Goal: Navigation & Orientation: Find specific page/section

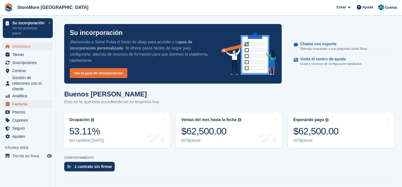
click at [22, 105] on span "Facturas" at bounding box center [29, 104] width 34 height 8
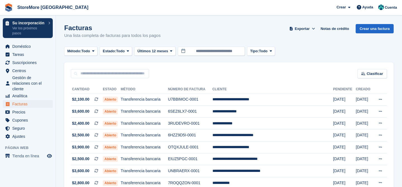
scroll to position [42, 0]
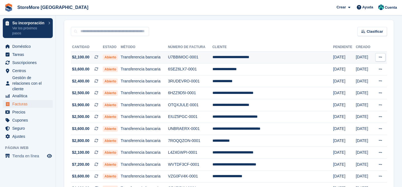
click at [118, 57] on span "Abierto" at bounding box center [110, 57] width 15 height 6
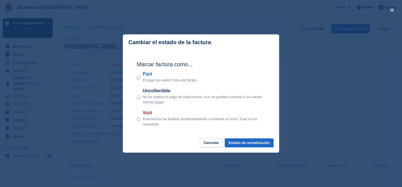
click at [125, 66] on section "Marcar factura como... Paid El pago se realizó fuera de [GEOGRAPHIC_DATA]. Unco…" at bounding box center [201, 94] width 156 height 88
click at [211, 142] on button "Cancelar" at bounding box center [211, 142] width 23 height 9
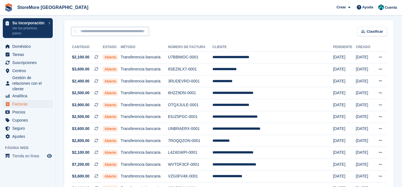
scroll to position [42, 0]
click at [118, 58] on span "Abierto" at bounding box center [110, 57] width 15 height 6
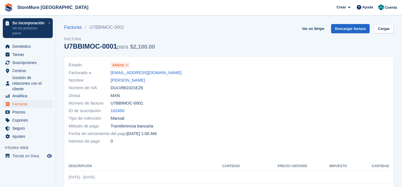
click at [128, 64] on icon at bounding box center [126, 64] width 3 height 3
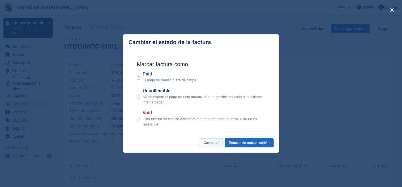
click at [212, 141] on button "Cancelar" at bounding box center [211, 142] width 23 height 9
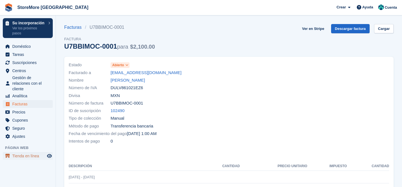
click at [33, 156] on span "Tienda en línea" at bounding box center [29, 156] width 34 height 8
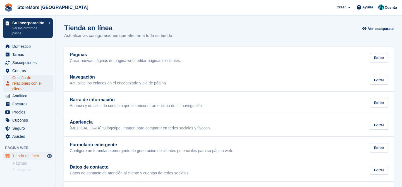
click at [19, 84] on span "Gestión de relaciones con el cliente" at bounding box center [29, 83] width 34 height 17
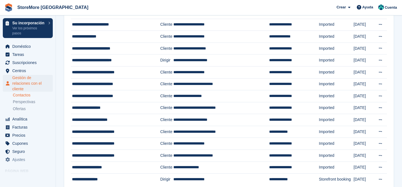
scroll to position [187, 0]
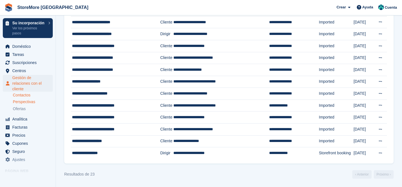
click at [22, 104] on span "Perspectivas" at bounding box center [24, 101] width 22 height 5
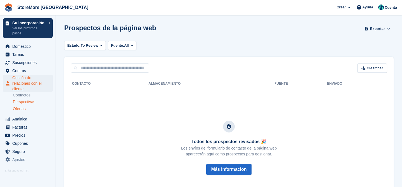
click at [23, 110] on span "Ofertas" at bounding box center [19, 108] width 13 height 5
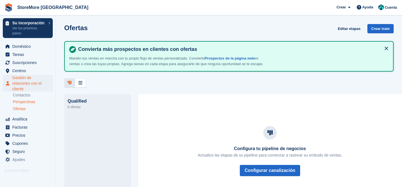
click at [22, 101] on span "Perspectivas" at bounding box center [24, 101] width 22 height 5
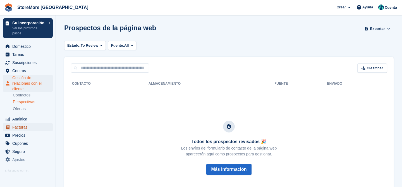
click at [23, 125] on span "Facturas" at bounding box center [29, 127] width 34 height 8
click at [23, 117] on span "Analítica" at bounding box center [29, 119] width 34 height 8
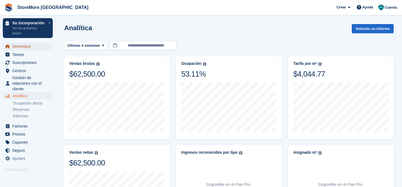
click at [22, 48] on span "Doméstico" at bounding box center [29, 46] width 34 height 8
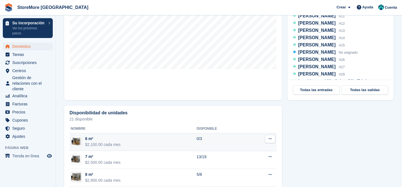
scroll to position [334, 0]
